Goal: Transaction & Acquisition: Purchase product/service

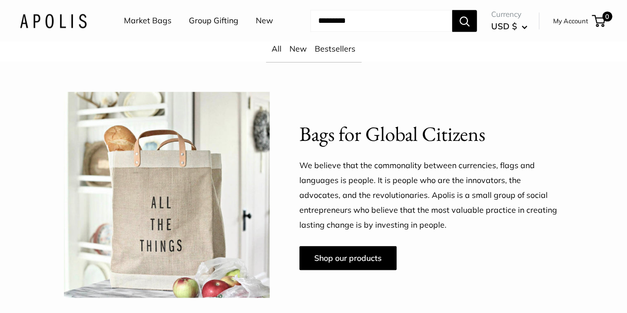
scroll to position [476, 0]
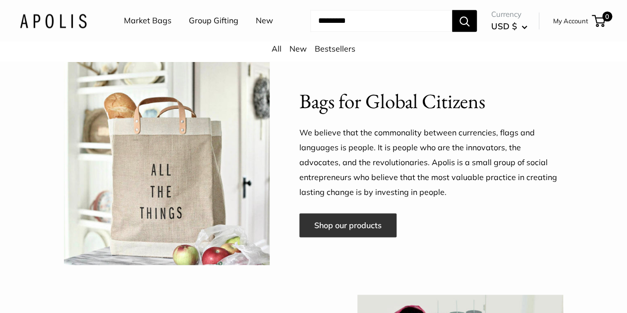
click at [339, 237] on link "Shop our products" at bounding box center [347, 225] width 97 height 24
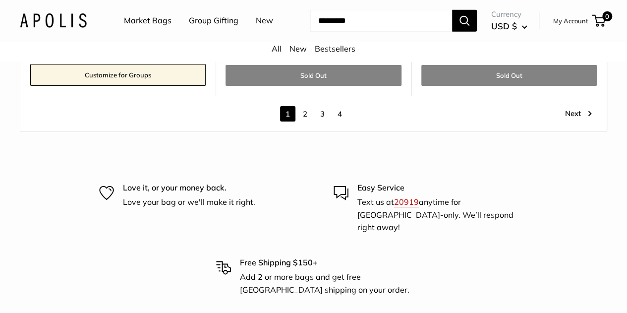
scroll to position [5353, 0]
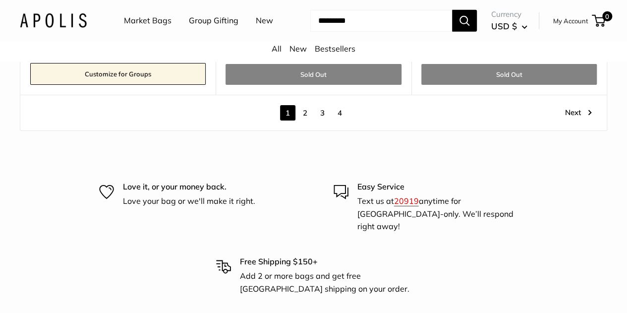
click at [309, 107] on link "2" at bounding box center [304, 112] width 15 height 15
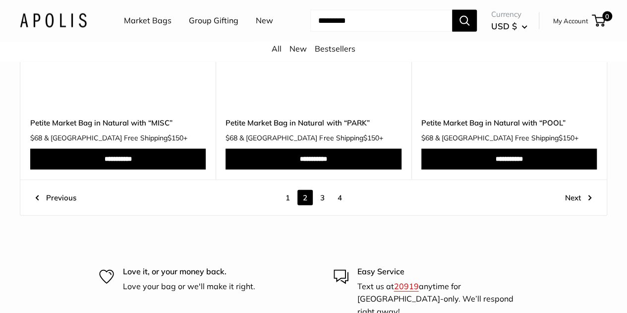
scroll to position [4948, 0]
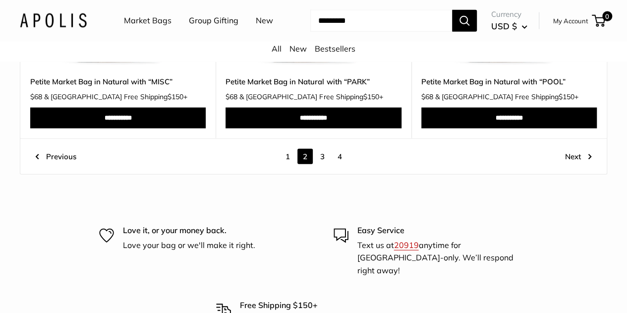
click at [325, 164] on link "3" at bounding box center [322, 156] width 15 height 15
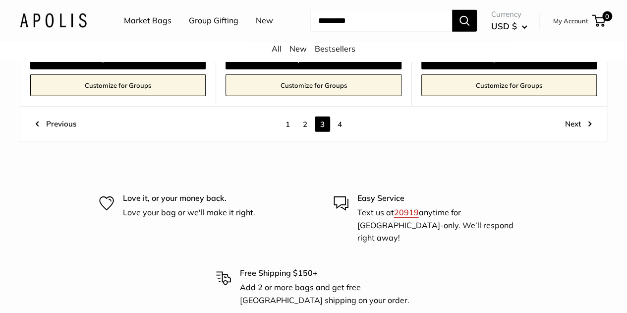
scroll to position [5087, 0]
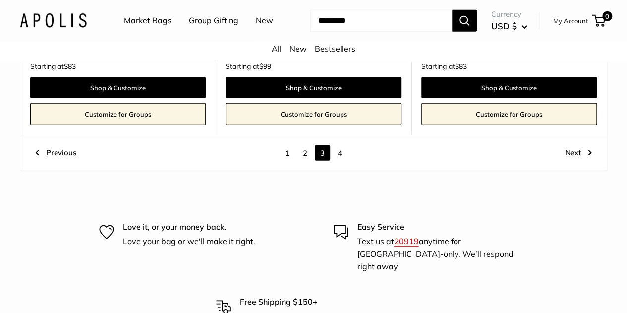
click at [340, 145] on link "4" at bounding box center [339, 152] width 15 height 15
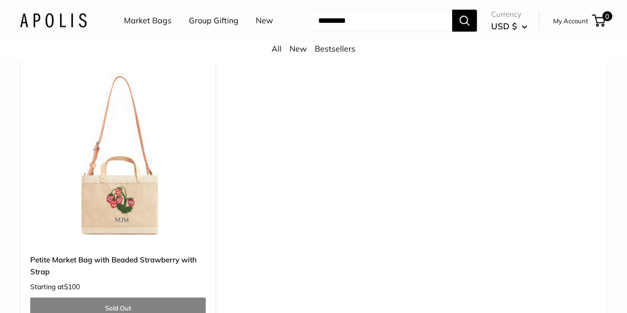
scroll to position [3045, 0]
